Goal: Download file/media

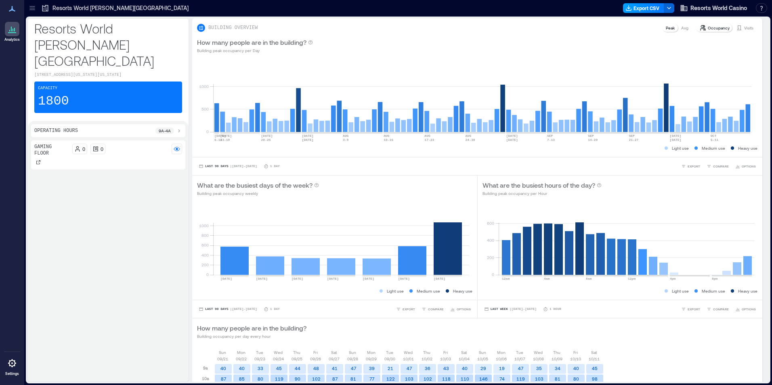
click at [636, 11] on button "Export CSV" at bounding box center [643, 8] width 41 height 10
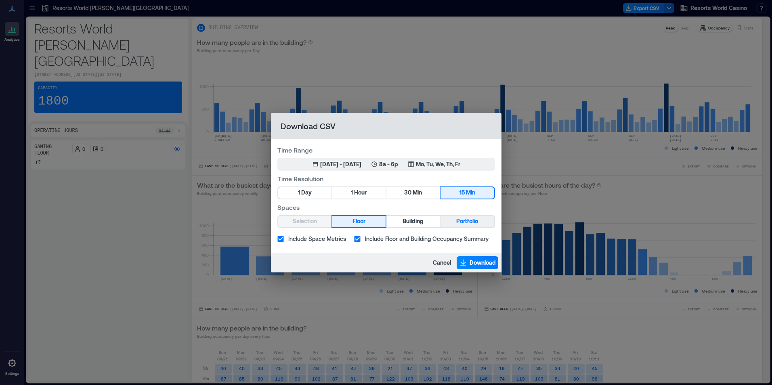
click at [454, 222] on button "Portfolio" at bounding box center [467, 221] width 53 height 11
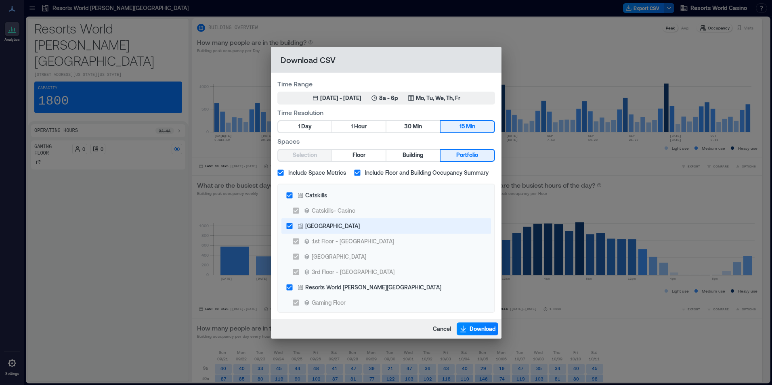
click at [323, 229] on div "[GEOGRAPHIC_DATA]" at bounding box center [332, 226] width 55 height 8
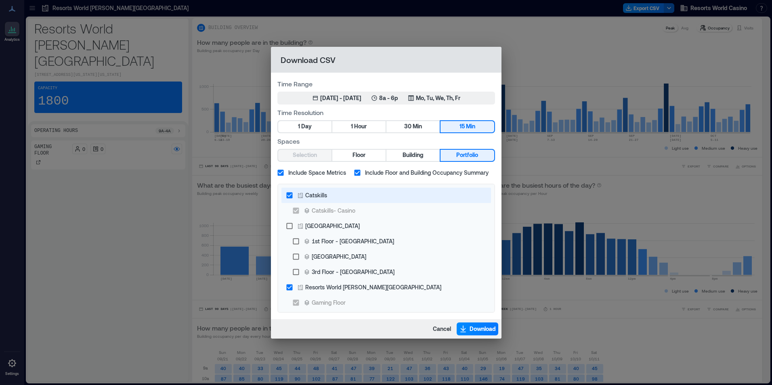
click at [321, 198] on div "Catskills" at bounding box center [316, 195] width 22 height 8
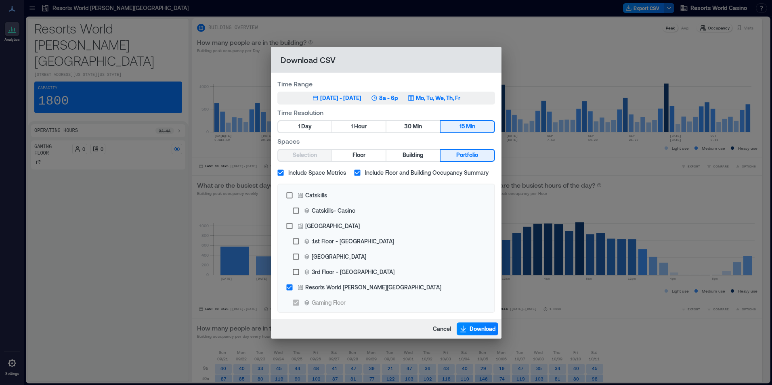
click at [398, 98] on p "8a - 6p" at bounding box center [388, 98] width 19 height 8
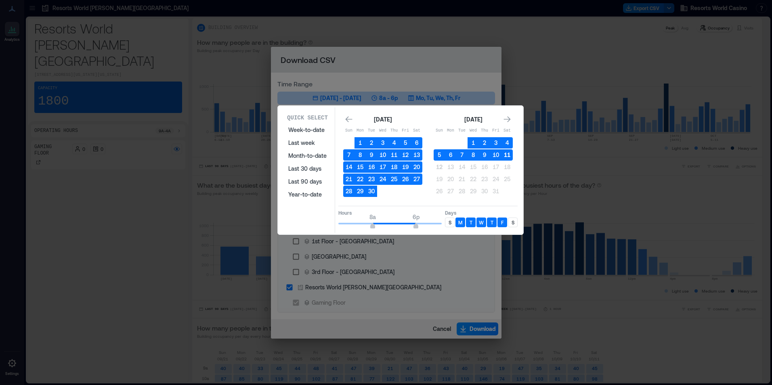
click at [509, 154] on button "11" at bounding box center [507, 154] width 11 height 11
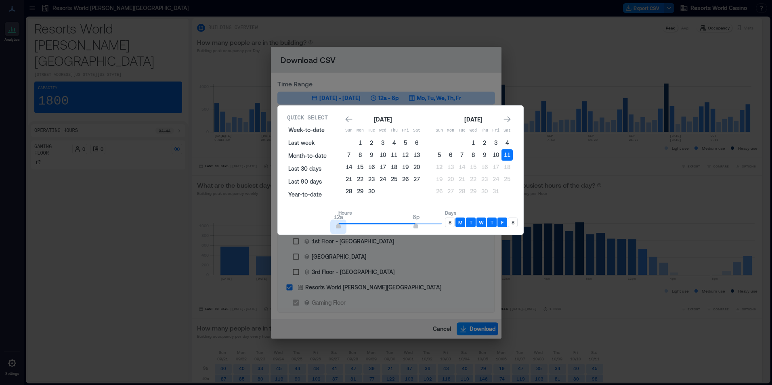
type input "*"
drag, startPoint x: 366, startPoint y: 219, endPoint x: 242, endPoint y: 226, distance: 124.2
click at [0, 385] on div "Quick Select Week-to-date Last week Month-to-date Last 30 days Last 90 days Yea…" at bounding box center [0, 385] width 0 height 0
type input "*"
drag, startPoint x: 403, startPoint y: 228, endPoint x: 354, endPoint y: 223, distance: 49.6
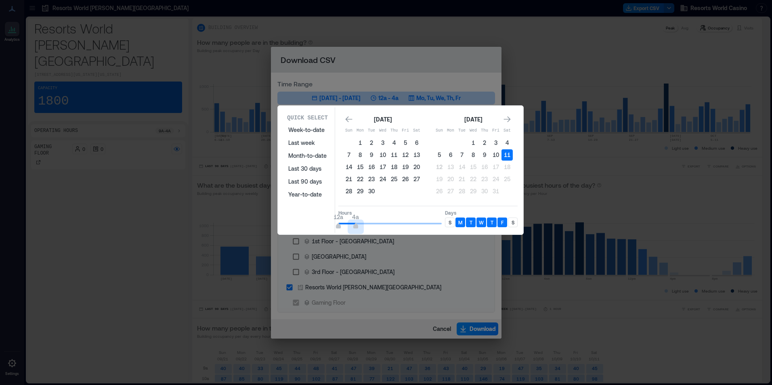
click at [354, 223] on span "12a 4a" at bounding box center [390, 224] width 103 height 12
click at [445, 223] on div "S" at bounding box center [450, 223] width 10 height 10
click at [517, 225] on div "S" at bounding box center [513, 223] width 10 height 10
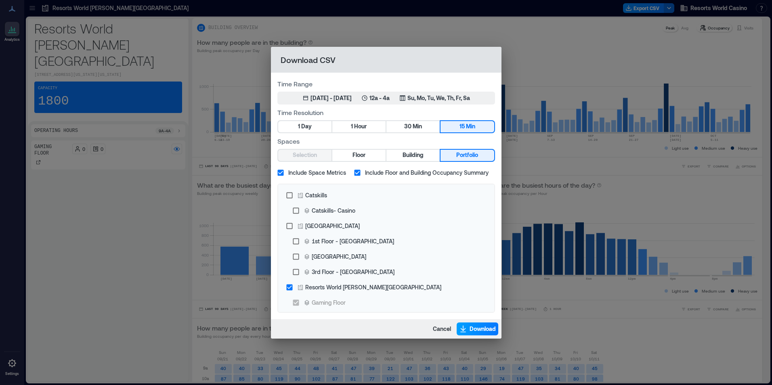
click at [477, 326] on span "Download" at bounding box center [483, 329] width 26 height 8
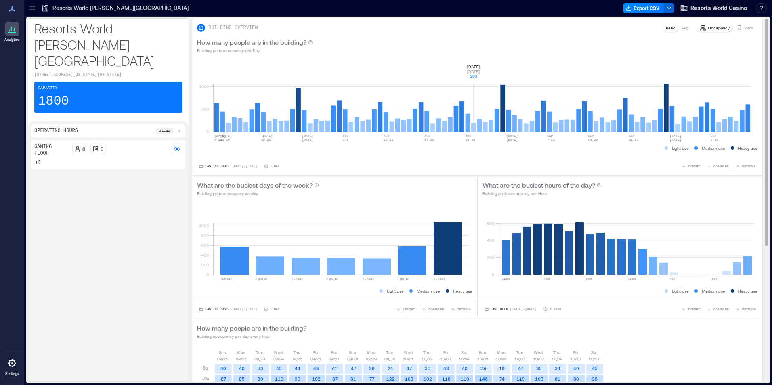
click at [477, 71] on rect at bounding box center [482, 97] width 538 height 69
click at [633, 11] on button "Export CSV" at bounding box center [643, 8] width 41 height 10
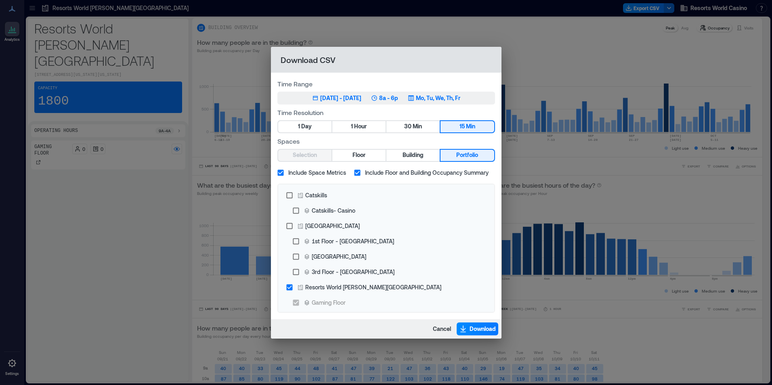
click at [426, 102] on button "[DATE] 12, 2025 - [DATE] 8a - 6p Mo, Tu, We, Th, Fr" at bounding box center [387, 98] width 218 height 13
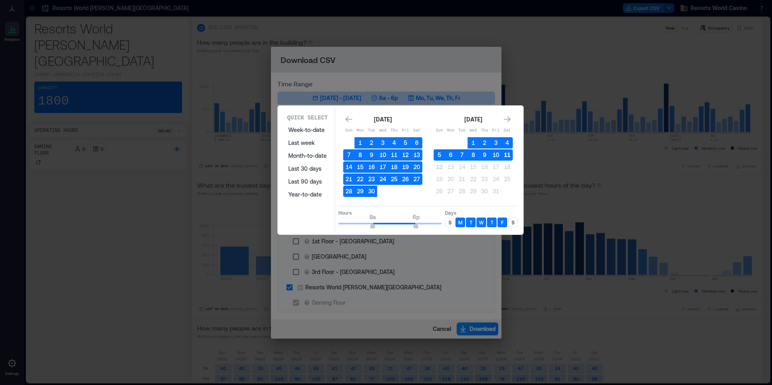
click at [503, 156] on button "11" at bounding box center [507, 154] width 11 height 11
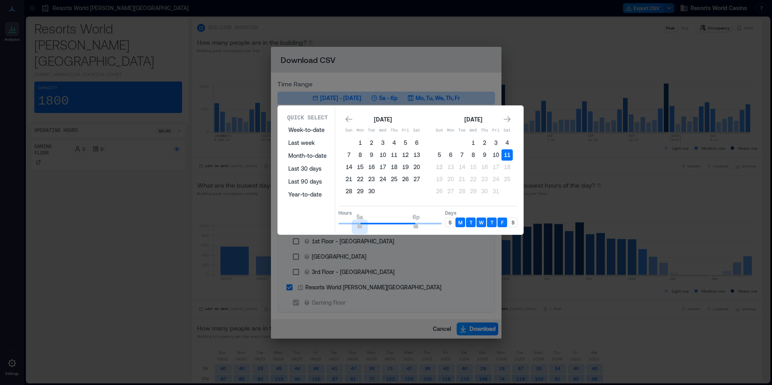
type input "*"
drag, startPoint x: 368, startPoint y: 223, endPoint x: 356, endPoint y: 223, distance: 12.1
click at [356, 223] on span "4a 6p" at bounding box center [390, 224] width 103 height 12
type input "**"
drag, startPoint x: 418, startPoint y: 227, endPoint x: 463, endPoint y: 230, distance: 45.3
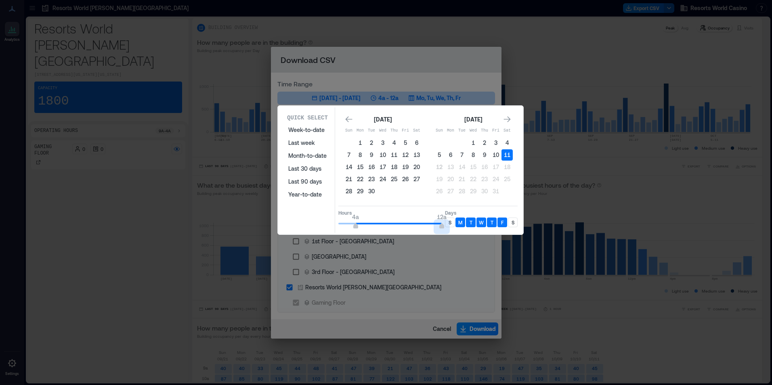
click at [463, 230] on div "Quick Select Week-to-date Last week Month-to-date Last 30 days Last 90 days Yea…" at bounding box center [400, 170] width 241 height 126
drag, startPoint x: 449, startPoint y: 219, endPoint x: 453, endPoint y: 221, distance: 4.7
click at [449, 220] on p "S" at bounding box center [450, 222] width 3 height 6
click at [513, 219] on p "S" at bounding box center [513, 222] width 3 height 6
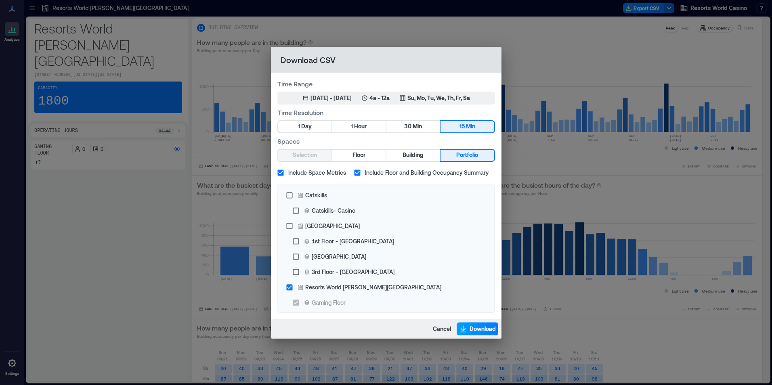
click at [473, 329] on span "Download" at bounding box center [483, 329] width 26 height 8
